Goal: Check status: Check status

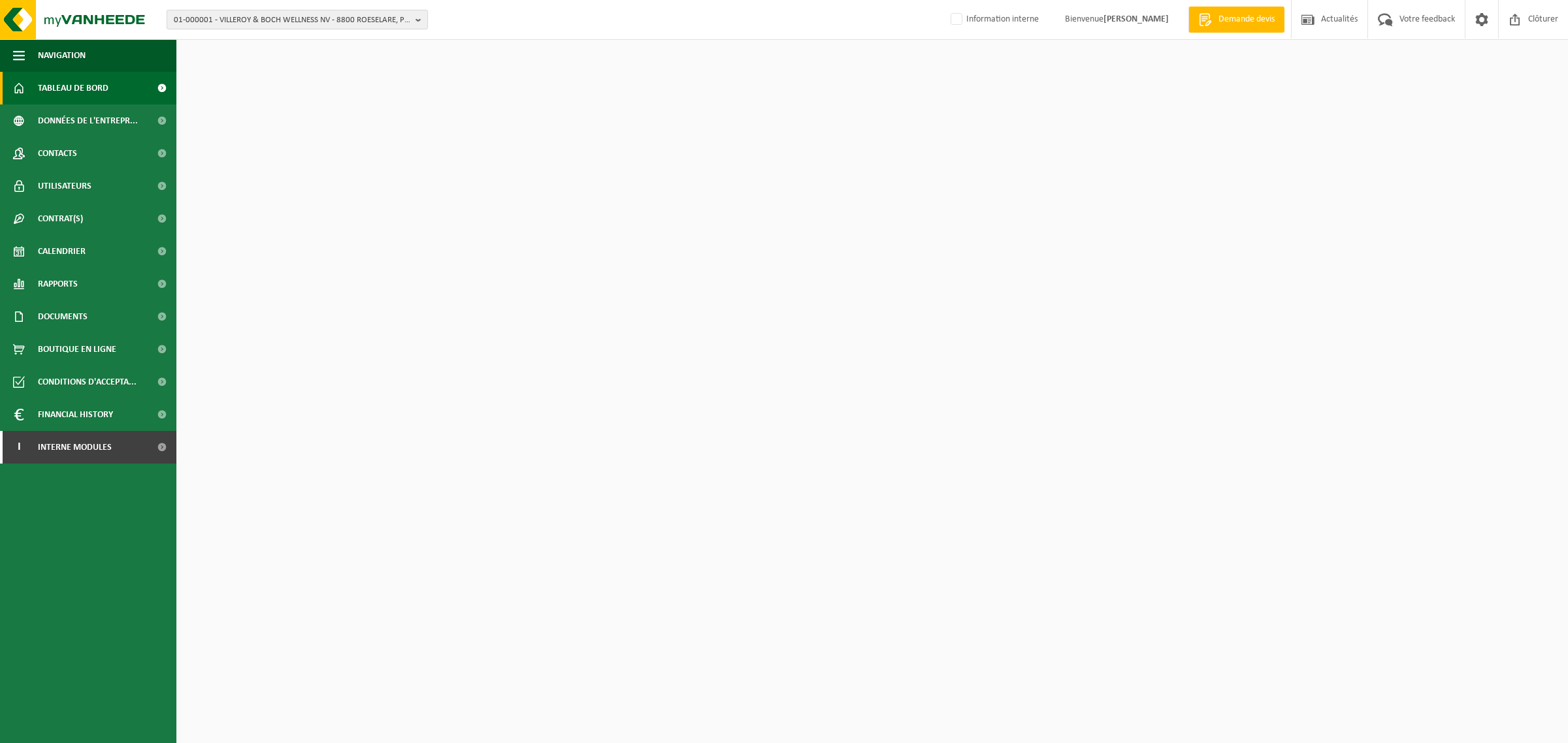
click at [218, 13] on span "01-000001 - VILLEROY & BOCH WELLNESS NV - 8800 ROESELARE, POPULIERSTRAAT 1" at bounding box center [292, 20] width 237 height 19
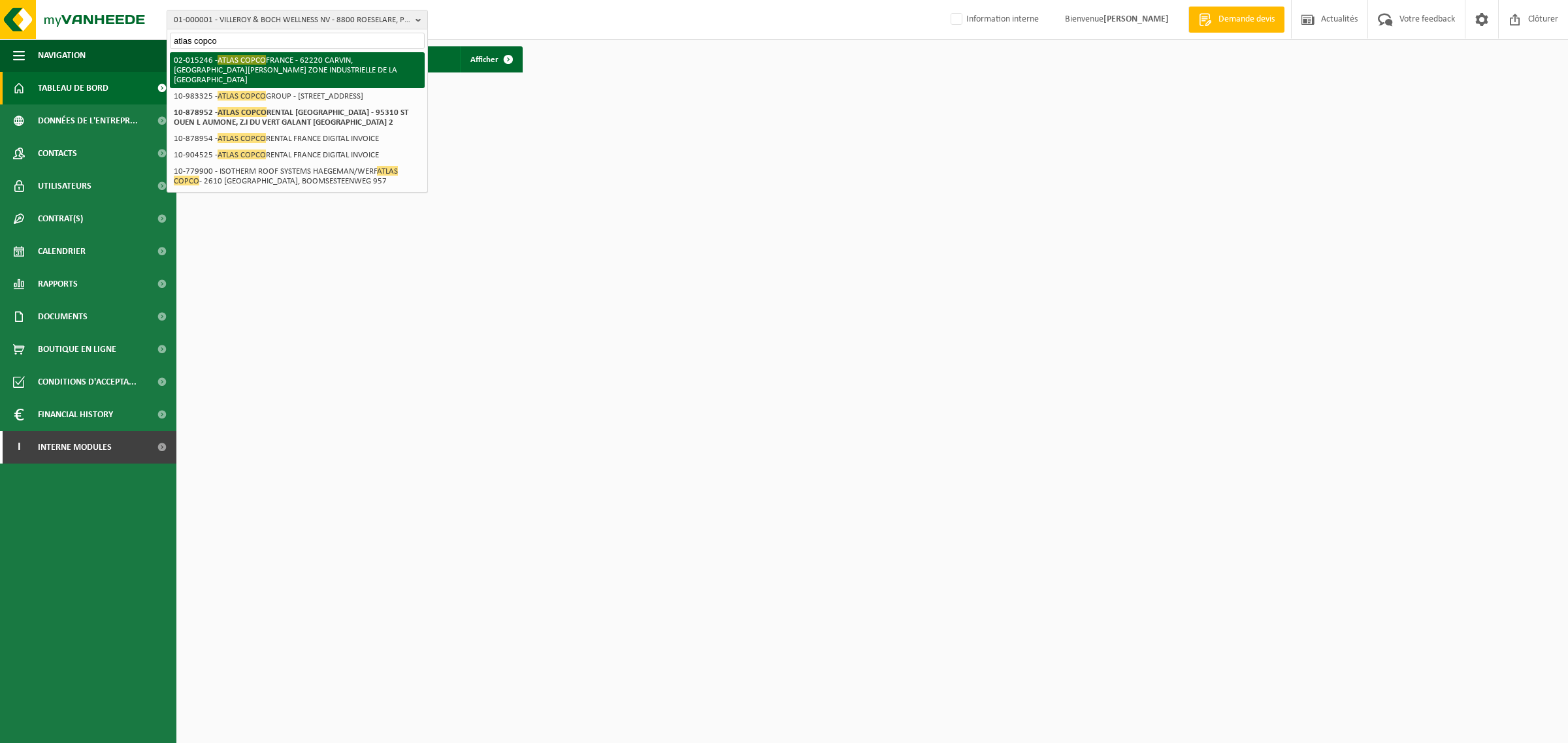
type input "atlas copco"
click at [255, 63] on li "02-015246 - ATLAS COPCO FRANCE - 62220 CARVIN, RUE ELIE CARTAN ZONE INDUSTRIELL…" at bounding box center [297, 70] width 255 height 36
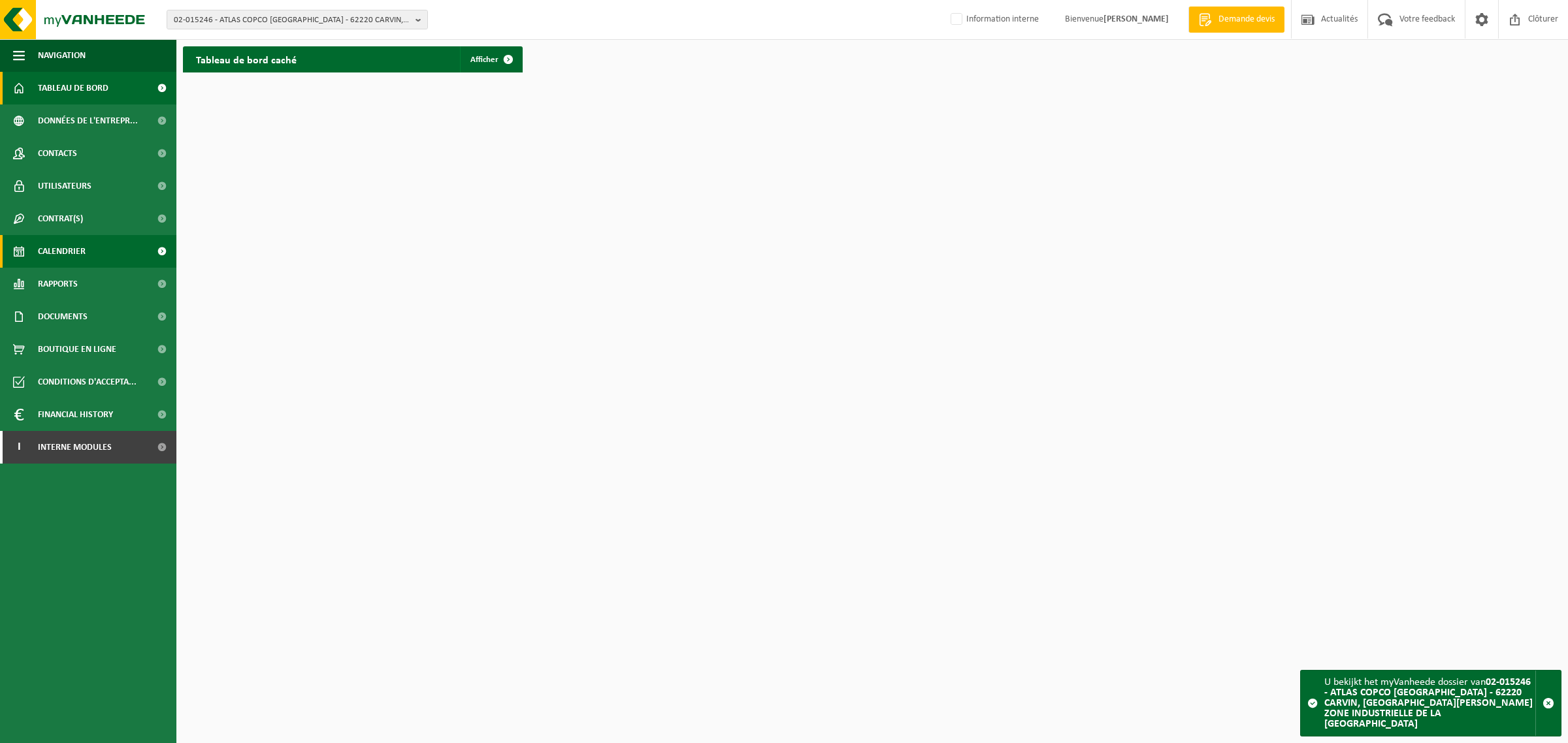
click at [76, 245] on span "Calendrier" at bounding box center [61, 252] width 47 height 33
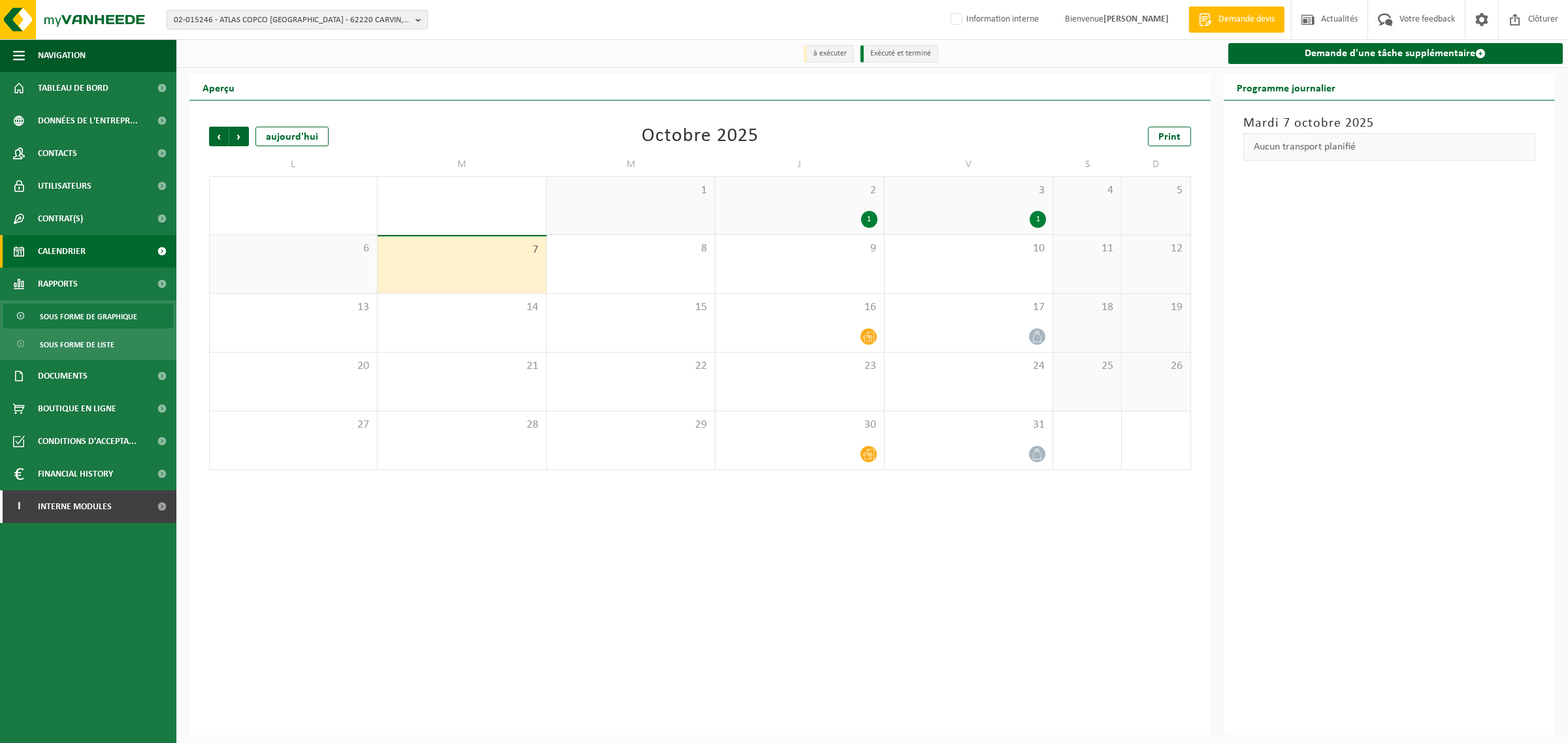
click at [72, 309] on span "Sous forme de graphique" at bounding box center [89, 317] width 98 height 25
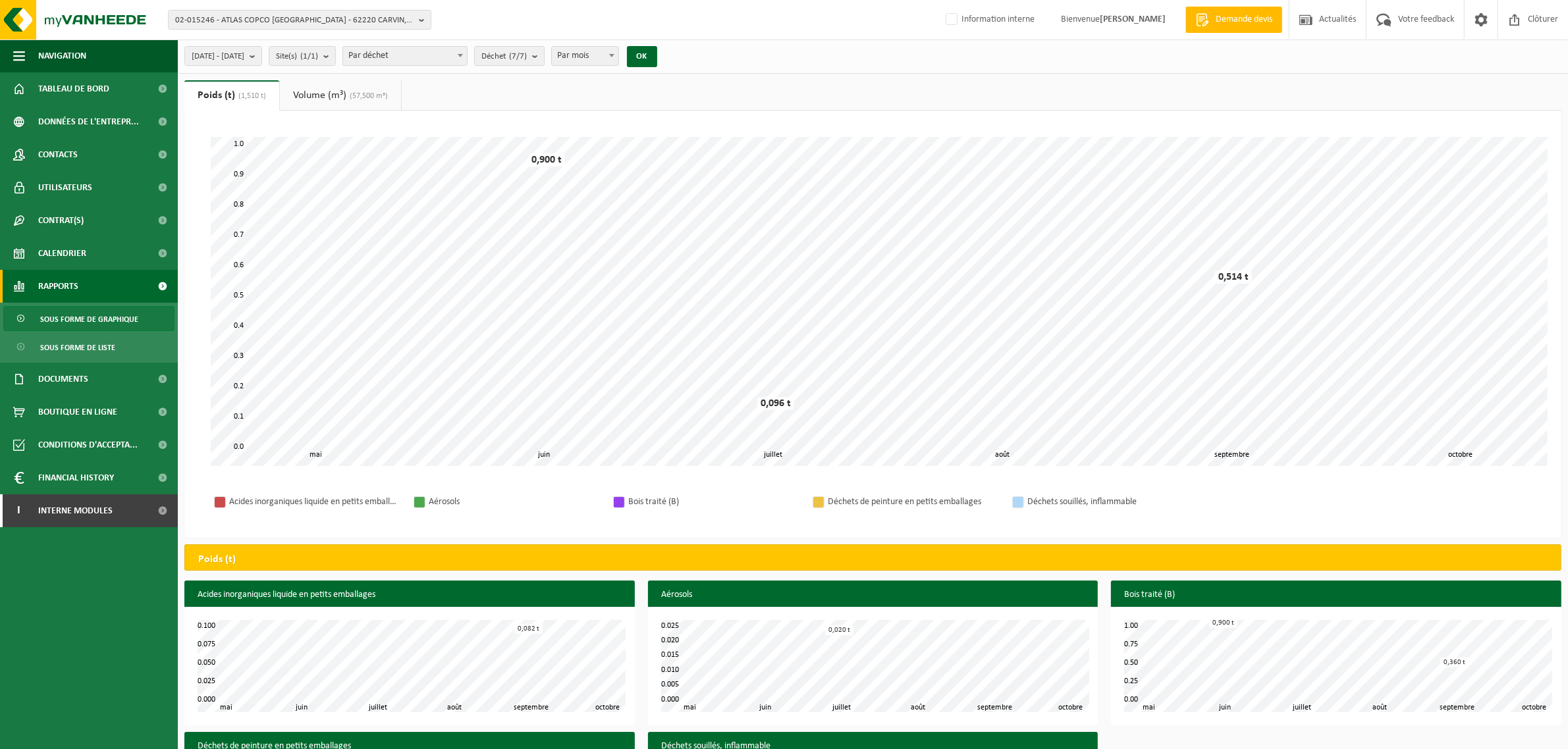
click at [321, 93] on link "Volume (m³) (57,500 m³)" at bounding box center [340, 95] width 121 height 31
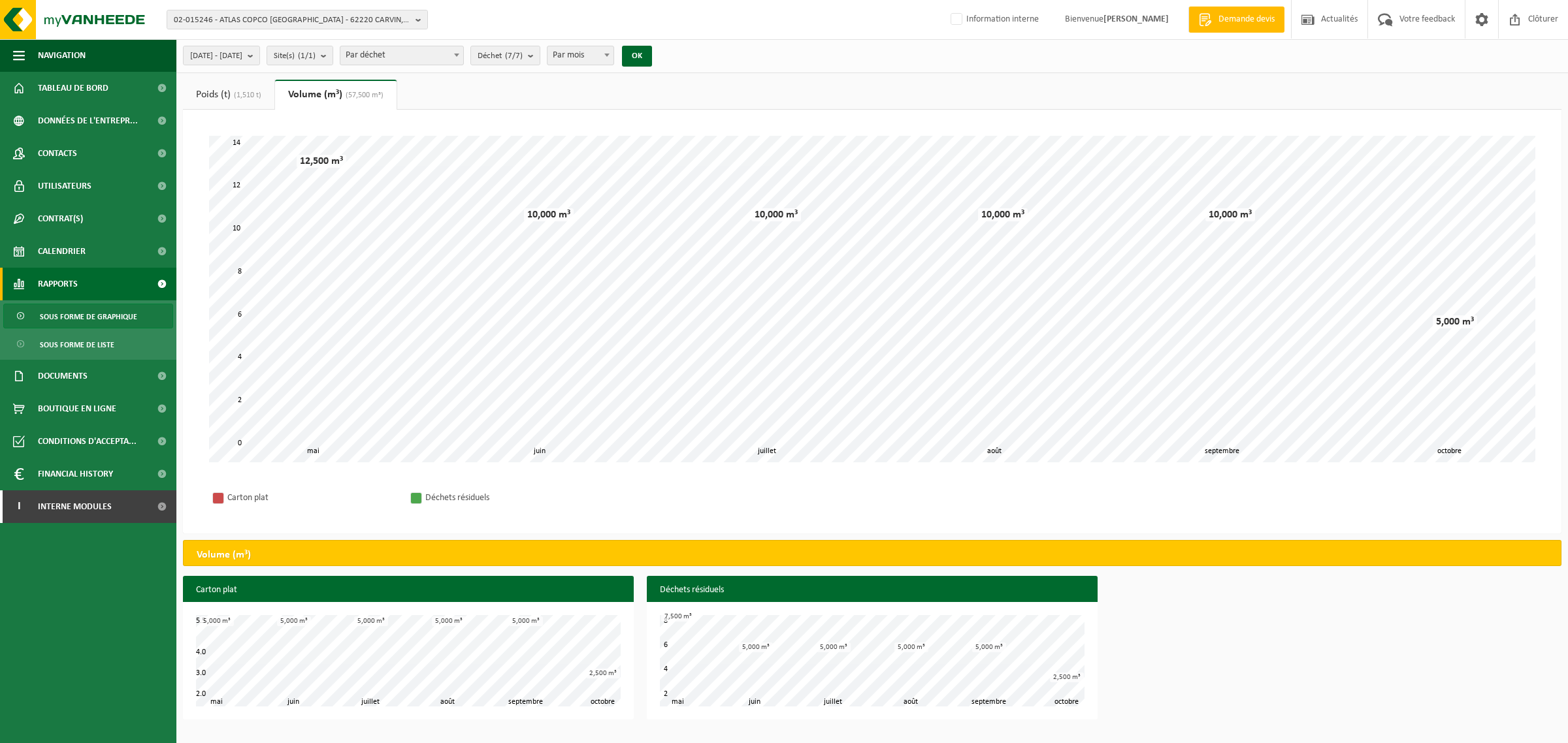
click at [227, 102] on link "Poids (t) (1,510 t)" at bounding box center [229, 95] width 92 height 30
